Goal: Information Seeking & Learning: Learn about a topic

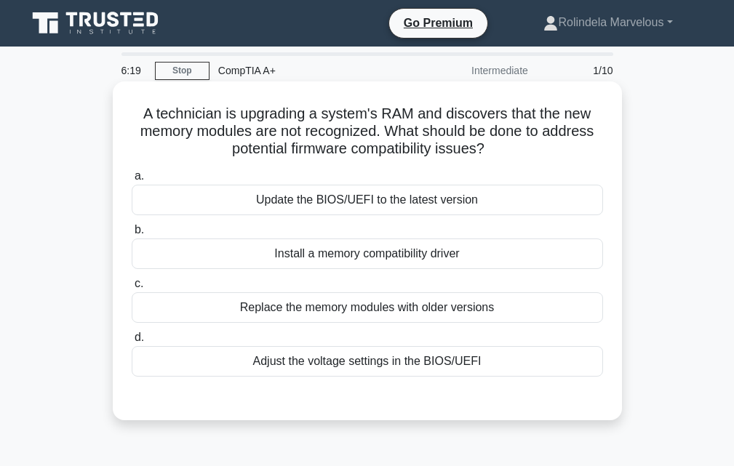
click at [342, 209] on div "Update the BIOS/UEFI to the latest version" at bounding box center [367, 200] width 471 height 31
click at [132, 181] on input "a. Update the BIOS/UEFI to the latest version" at bounding box center [132, 176] width 0 height 9
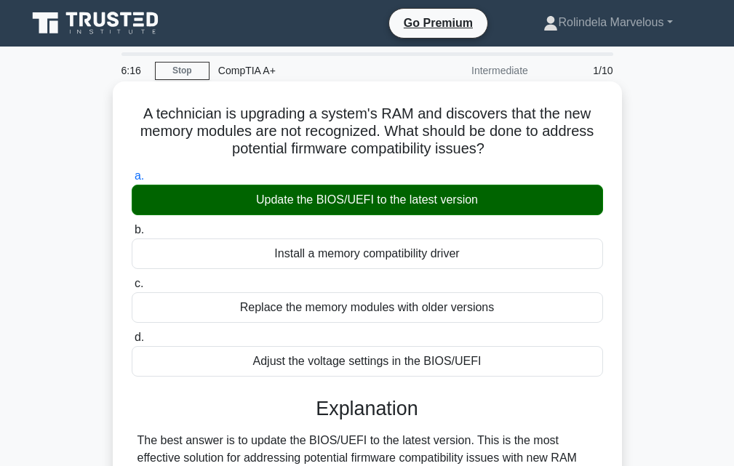
scroll to position [448, 0]
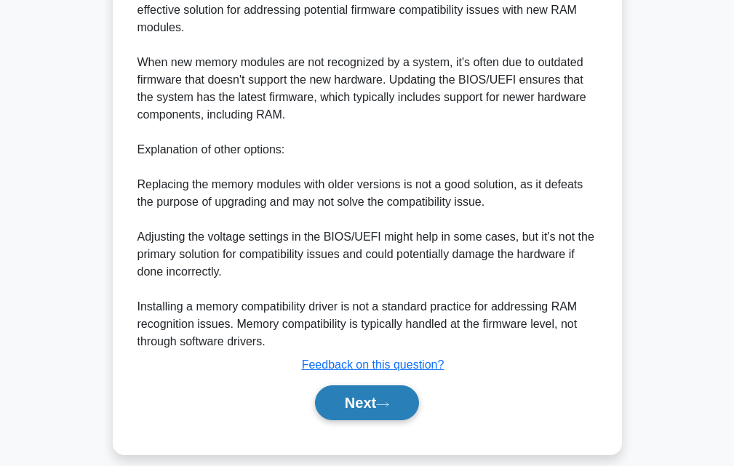
click at [396, 396] on button "Next" at bounding box center [367, 402] width 104 height 35
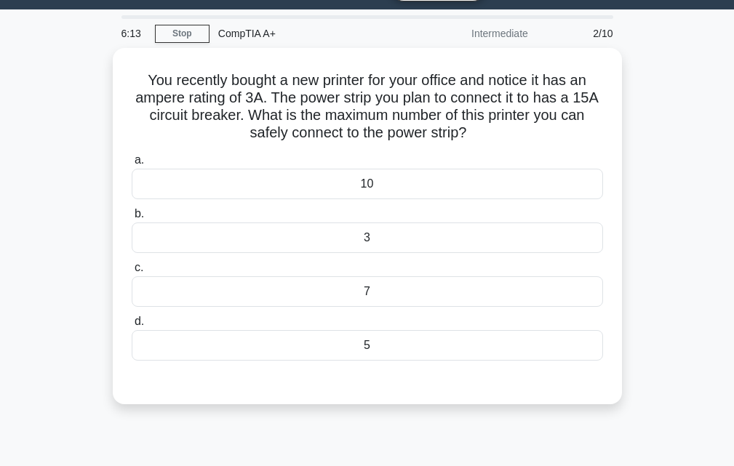
scroll to position [0, 0]
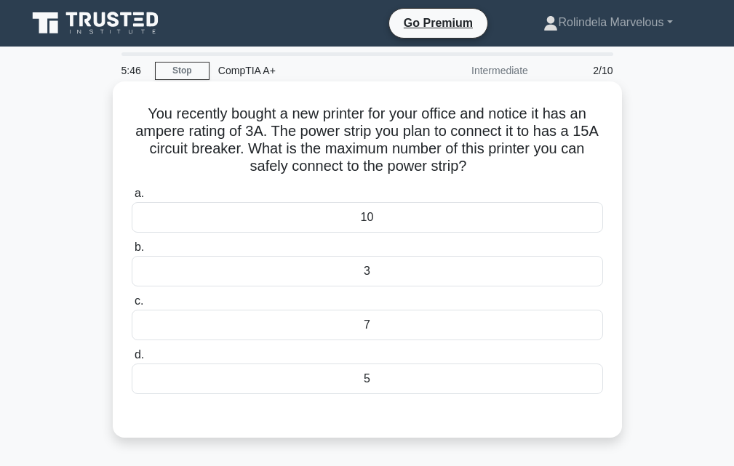
click at [372, 383] on div "5" at bounding box center [367, 379] width 471 height 31
click at [132, 360] on input "d. 5" at bounding box center [132, 354] width 0 height 9
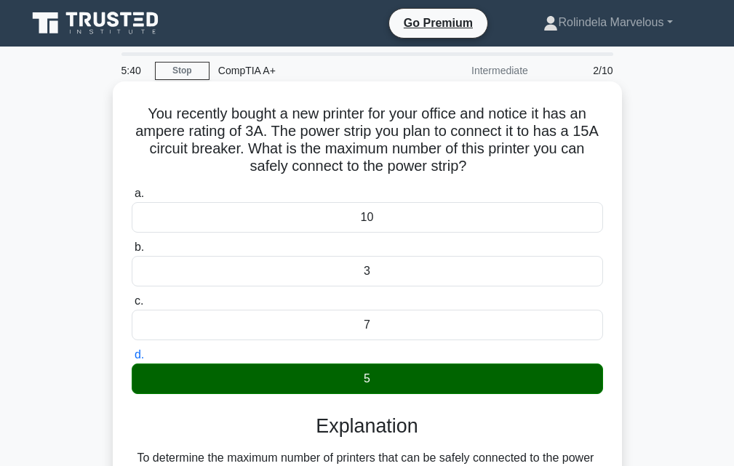
scroll to position [291, 0]
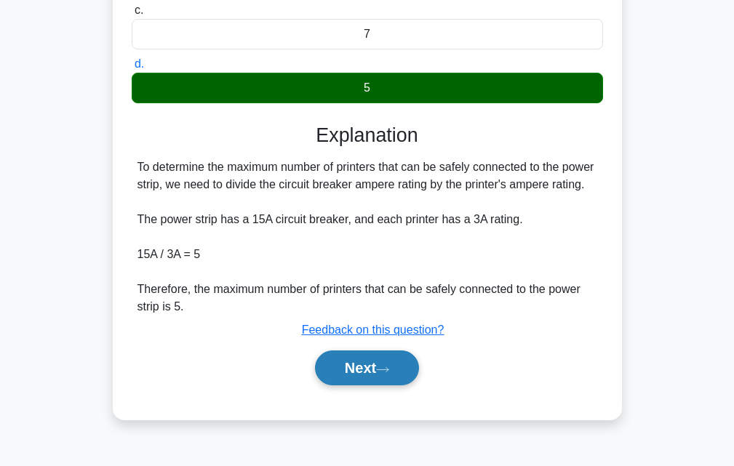
click at [383, 374] on icon at bounding box center [382, 370] width 13 height 8
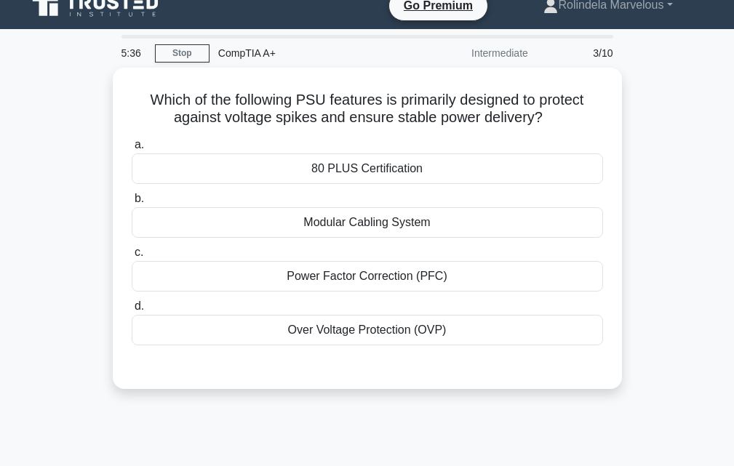
scroll to position [0, 0]
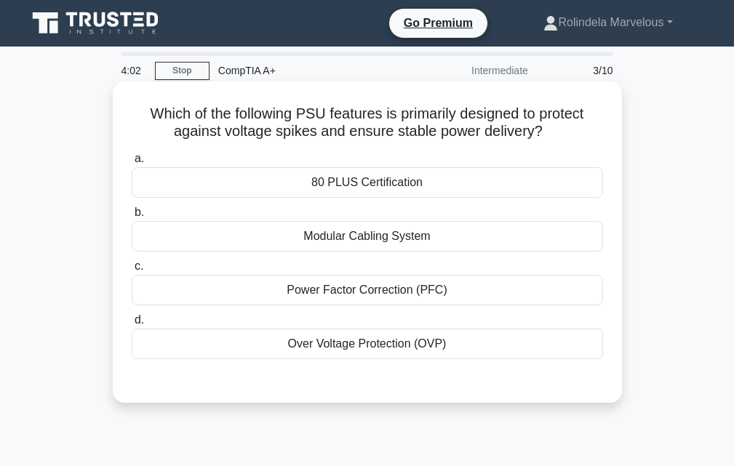
click at [353, 300] on div "Power Factor Correction (PFC)" at bounding box center [367, 290] width 471 height 31
click at [132, 271] on input "c. Power Factor Correction (PFC)" at bounding box center [132, 266] width 0 height 9
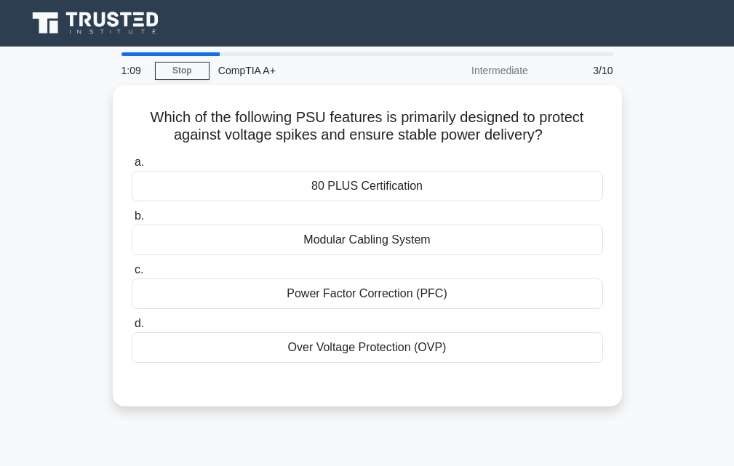
click at [417, 339] on div "Over Voltage Protection (OVP)" at bounding box center [367, 347] width 471 height 31
click at [132, 329] on input "d. Over Voltage Protection (OVP)" at bounding box center [132, 323] width 0 height 9
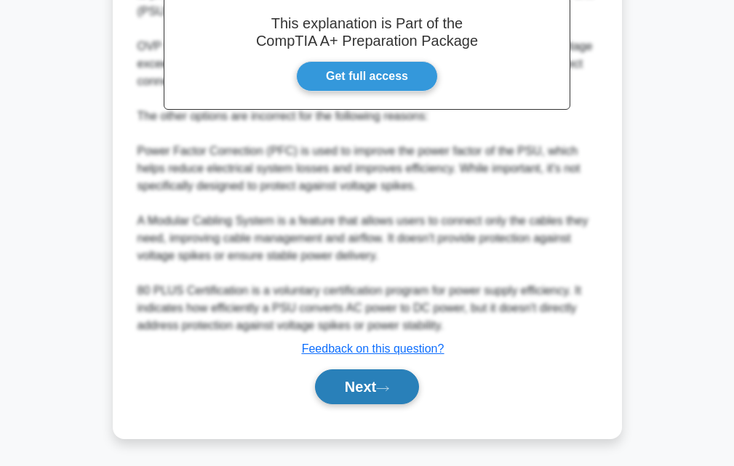
click at [402, 390] on button "Next" at bounding box center [367, 386] width 104 height 35
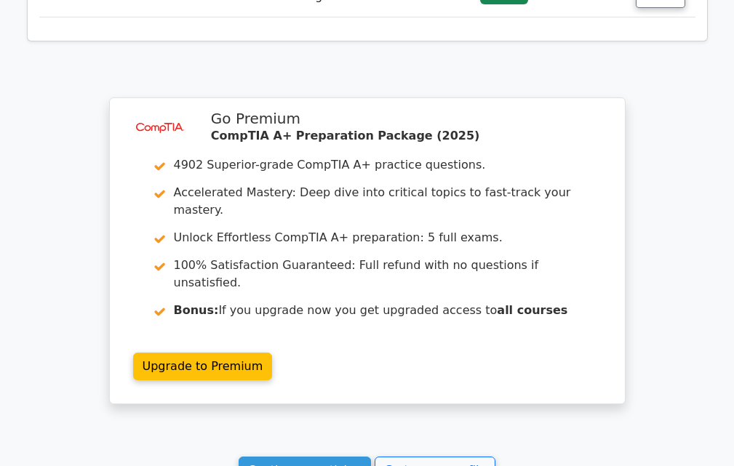
scroll to position [2036, 0]
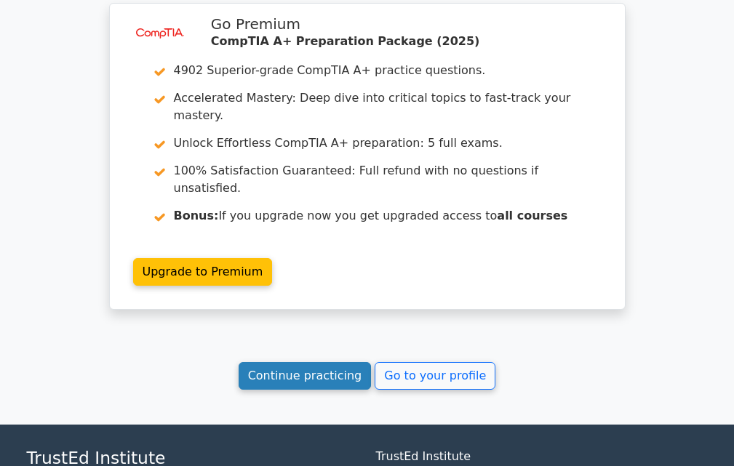
click at [315, 362] on link "Continue practicing" at bounding box center [304, 376] width 133 height 28
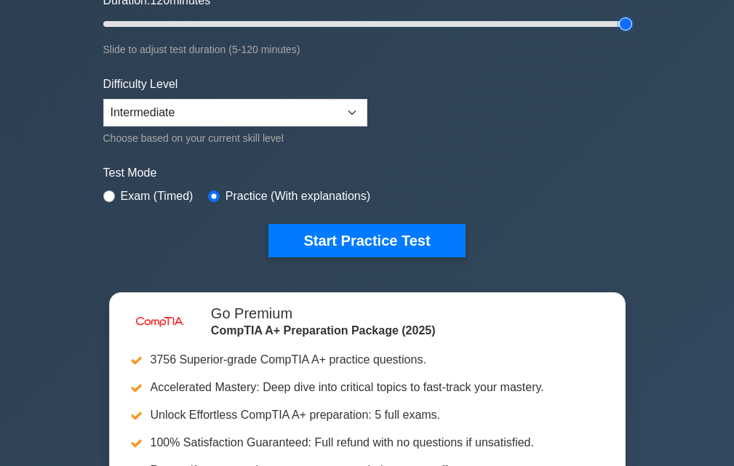
drag, startPoint x: 132, startPoint y: 24, endPoint x: 638, endPoint y: 36, distance: 506.9
type input "120"
click at [631, 33] on input "Duration: 120 minutes" at bounding box center [367, 23] width 528 height 17
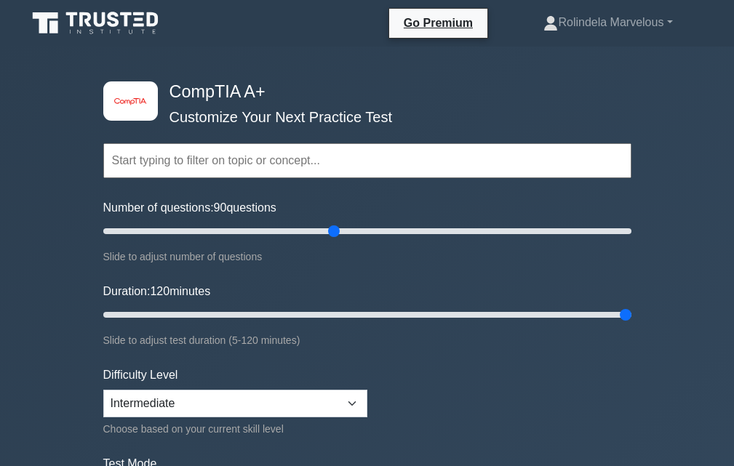
drag, startPoint x: 124, startPoint y: 236, endPoint x: 332, endPoint y: 208, distance: 209.9
type input "90"
click at [332, 222] on input "Number of questions: 90 questions" at bounding box center [367, 230] width 528 height 17
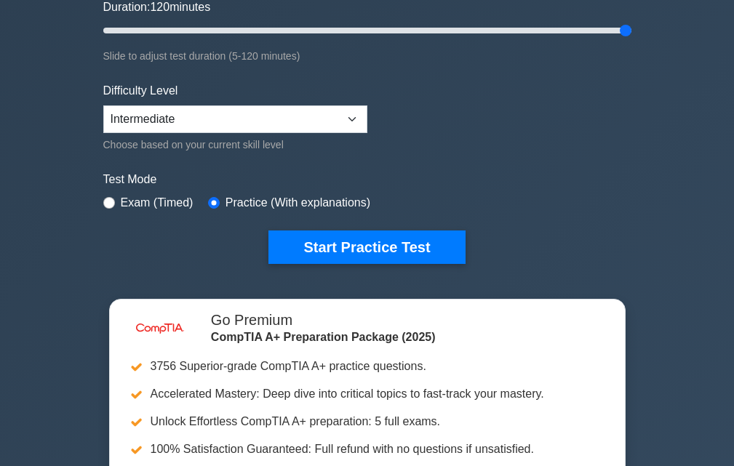
scroll to position [291, 0]
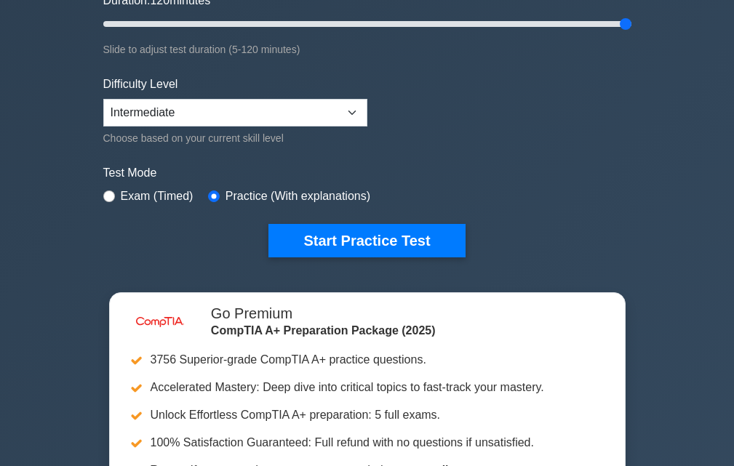
click at [409, 220] on form "Topics Hardware Operating Systems Networking Security Troubleshooting Mobile De…" at bounding box center [367, 32] width 528 height 449
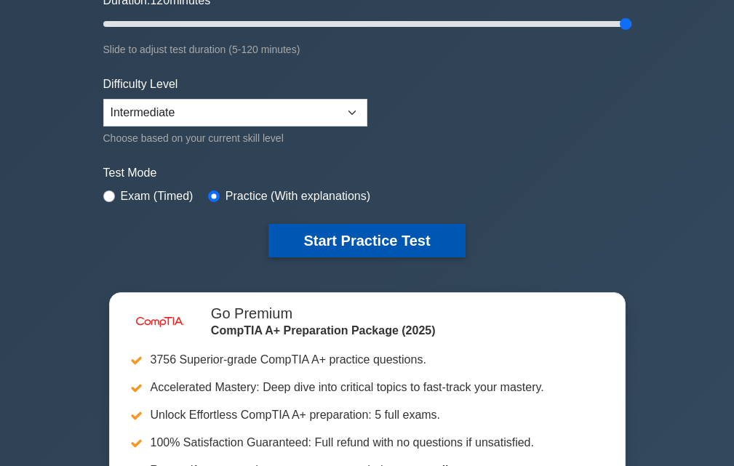
click at [411, 245] on button "Start Practice Test" at bounding box center [366, 240] width 196 height 33
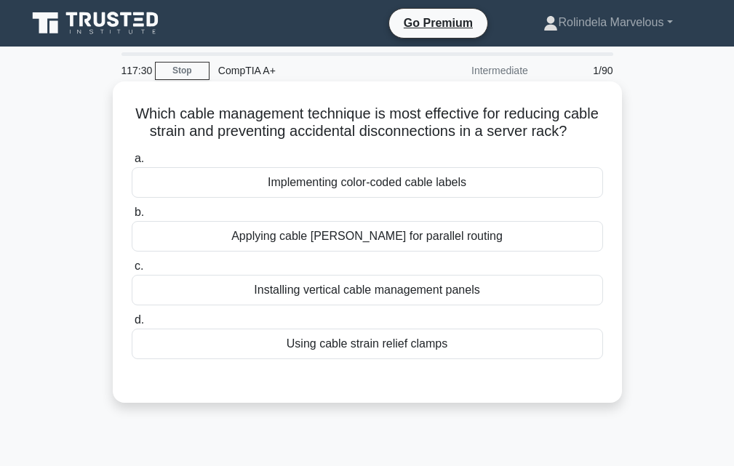
click at [420, 359] on div "Using cable strain relief clamps" at bounding box center [367, 344] width 471 height 31
click at [132, 325] on input "d. Using cable strain relief clamps" at bounding box center [132, 320] width 0 height 9
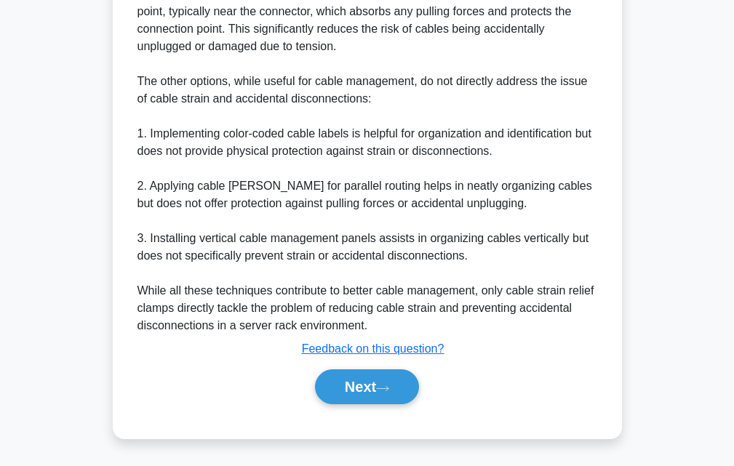
scroll to position [518, 0]
click at [372, 398] on button "Next" at bounding box center [367, 386] width 104 height 35
click at [349, 407] on div "a. Implementing color-coded cable labels b. Applying cable [PERSON_NAME] for pa…" at bounding box center [367, 35] width 474 height 774
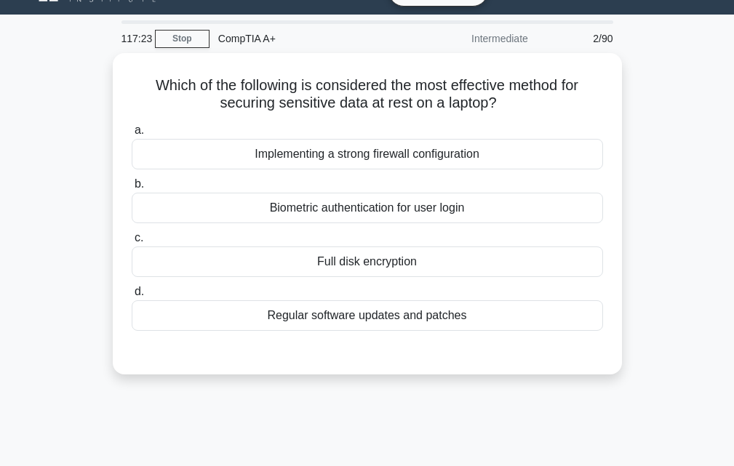
scroll to position [0, 0]
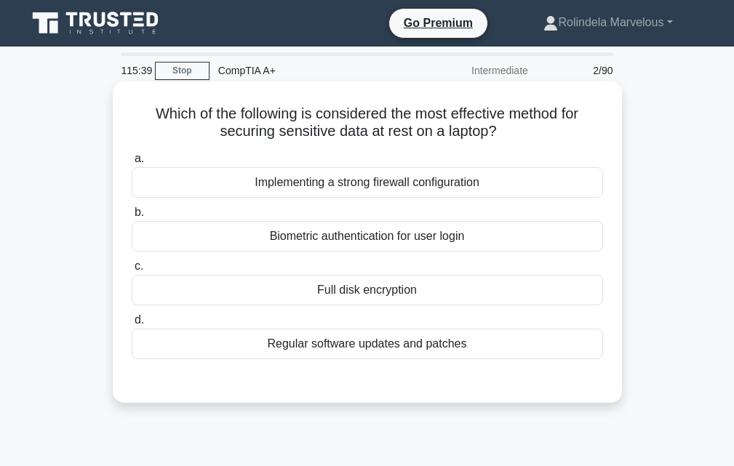
click at [351, 287] on div "Full disk encryption" at bounding box center [367, 290] width 471 height 31
click at [132, 271] on input "c. Full disk encryption" at bounding box center [132, 266] width 0 height 9
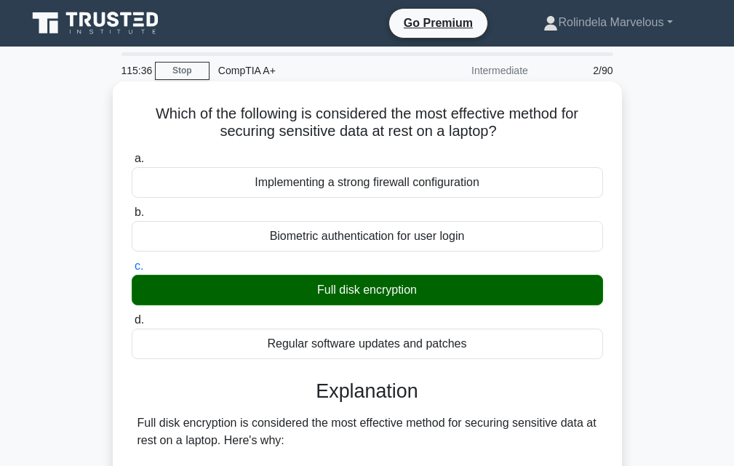
scroll to position [465, 0]
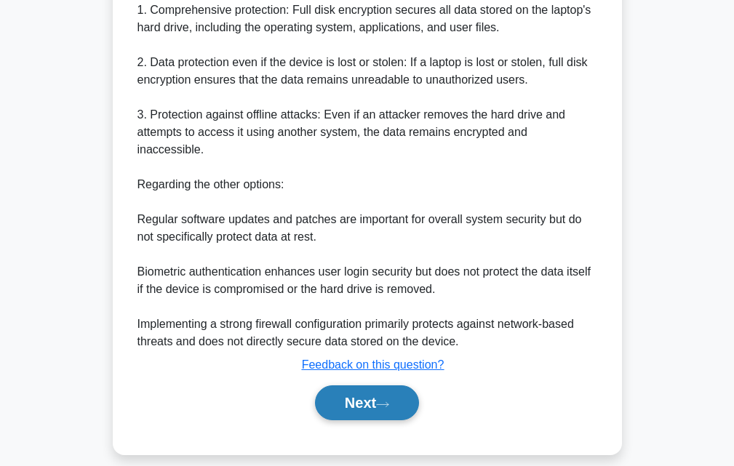
click at [377, 396] on button "Next" at bounding box center [367, 402] width 104 height 35
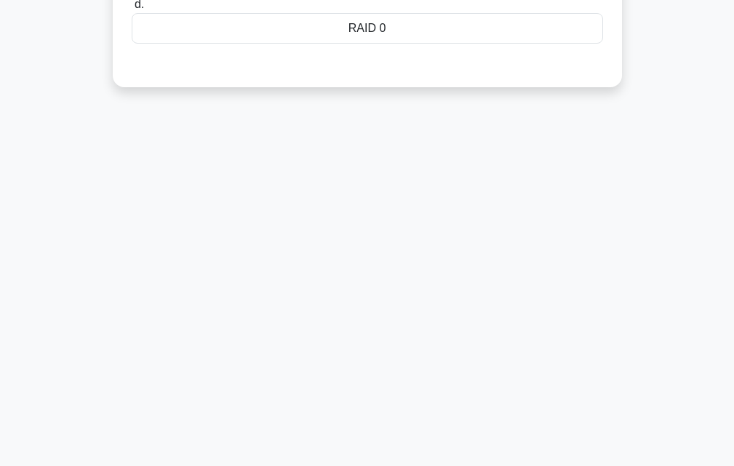
scroll to position [0, 0]
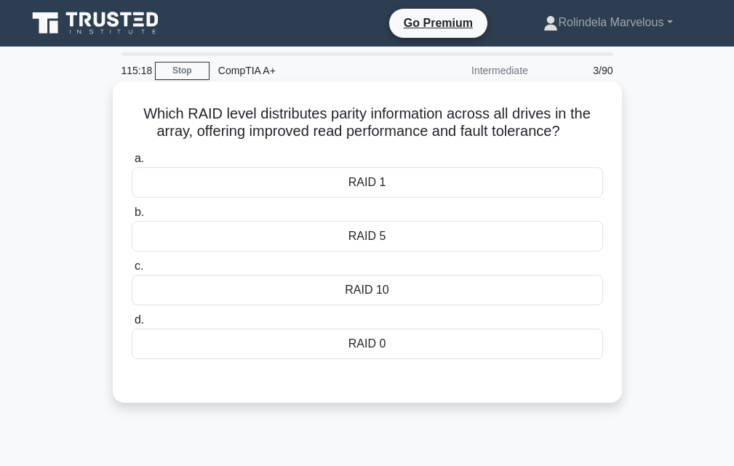
click at [373, 286] on div "RAID 10" at bounding box center [367, 290] width 471 height 31
click at [132, 271] on input "c. RAID 10" at bounding box center [132, 266] width 0 height 9
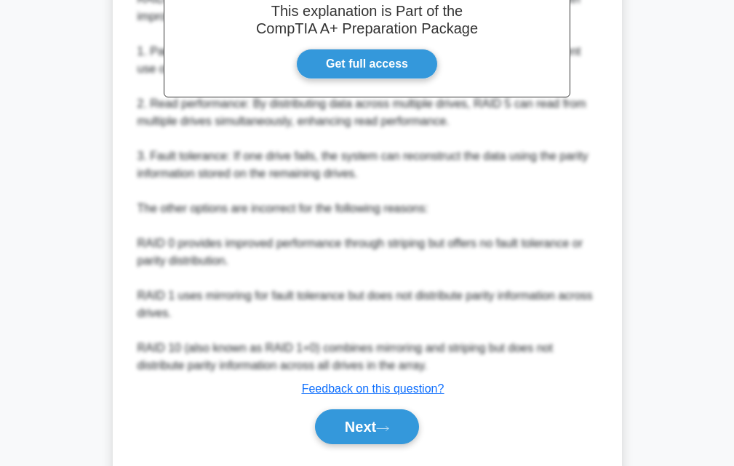
scroll to position [500, 0]
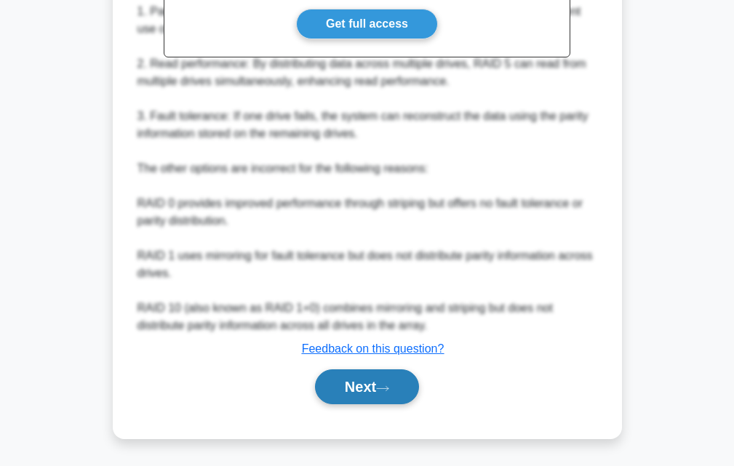
click at [401, 398] on button "Next" at bounding box center [367, 386] width 104 height 35
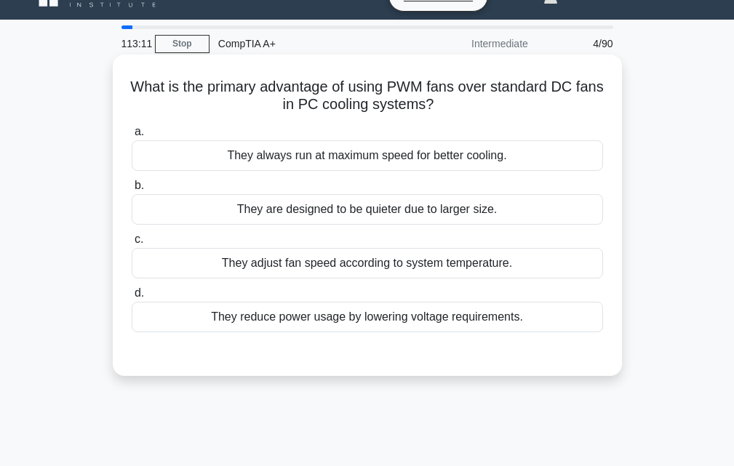
scroll to position [0, 0]
